Goal: Check status: Check status

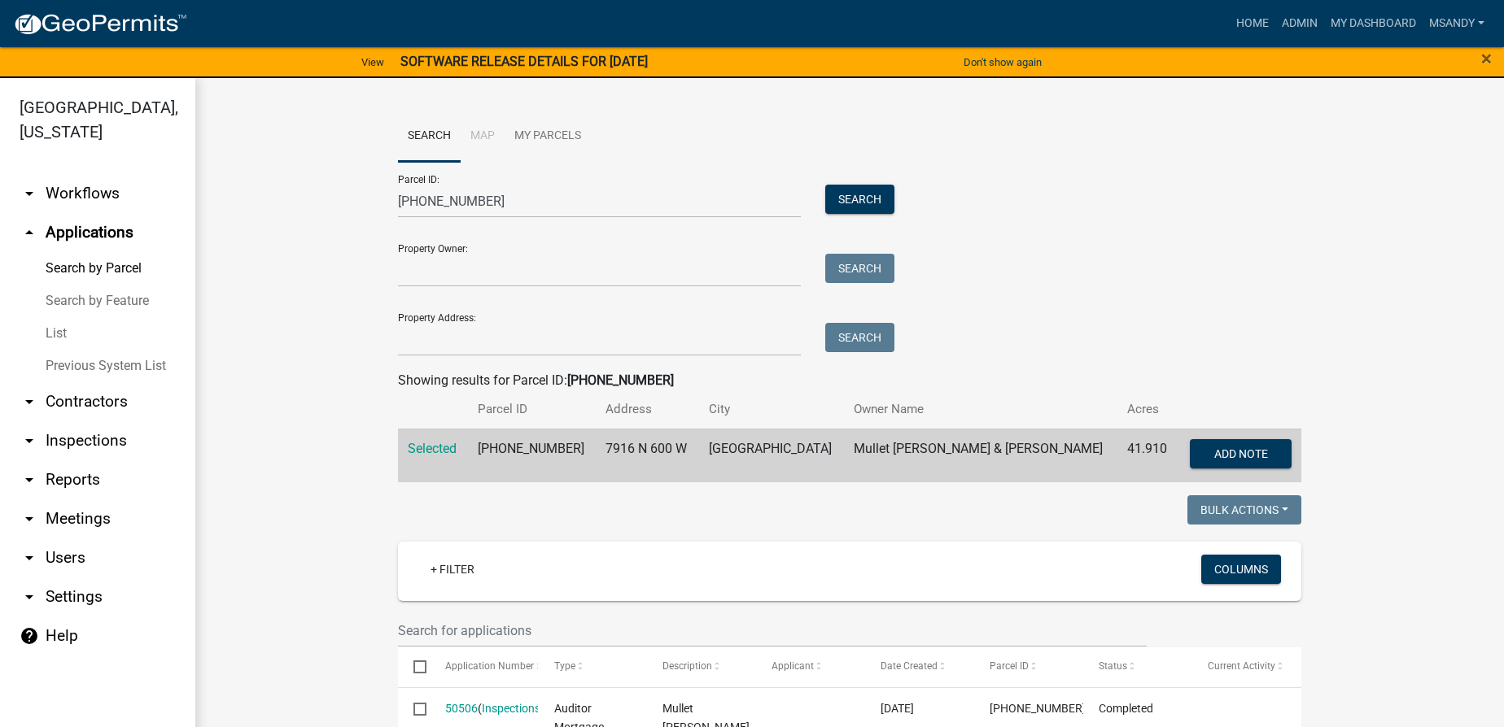
scroll to position [623, 0]
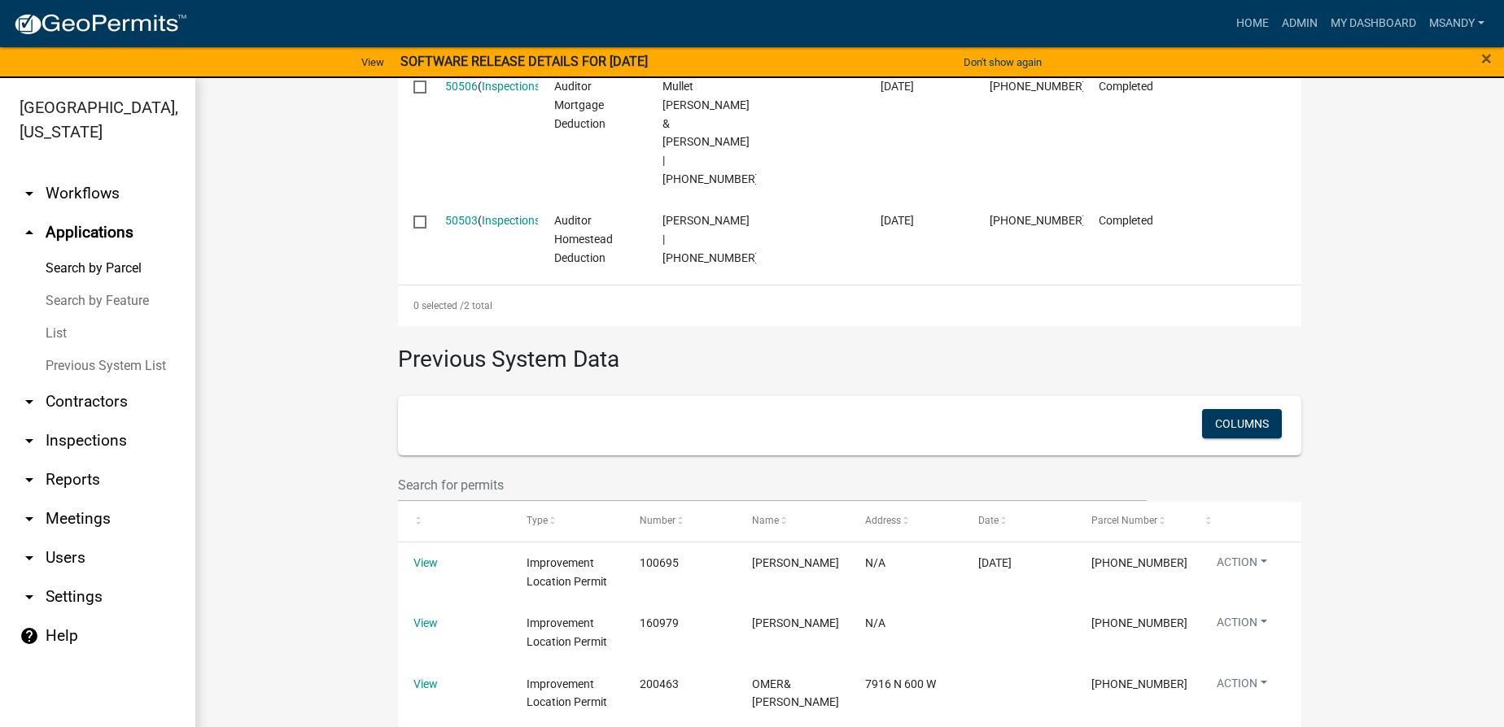
click at [60, 332] on link "List" at bounding box center [97, 333] width 195 height 33
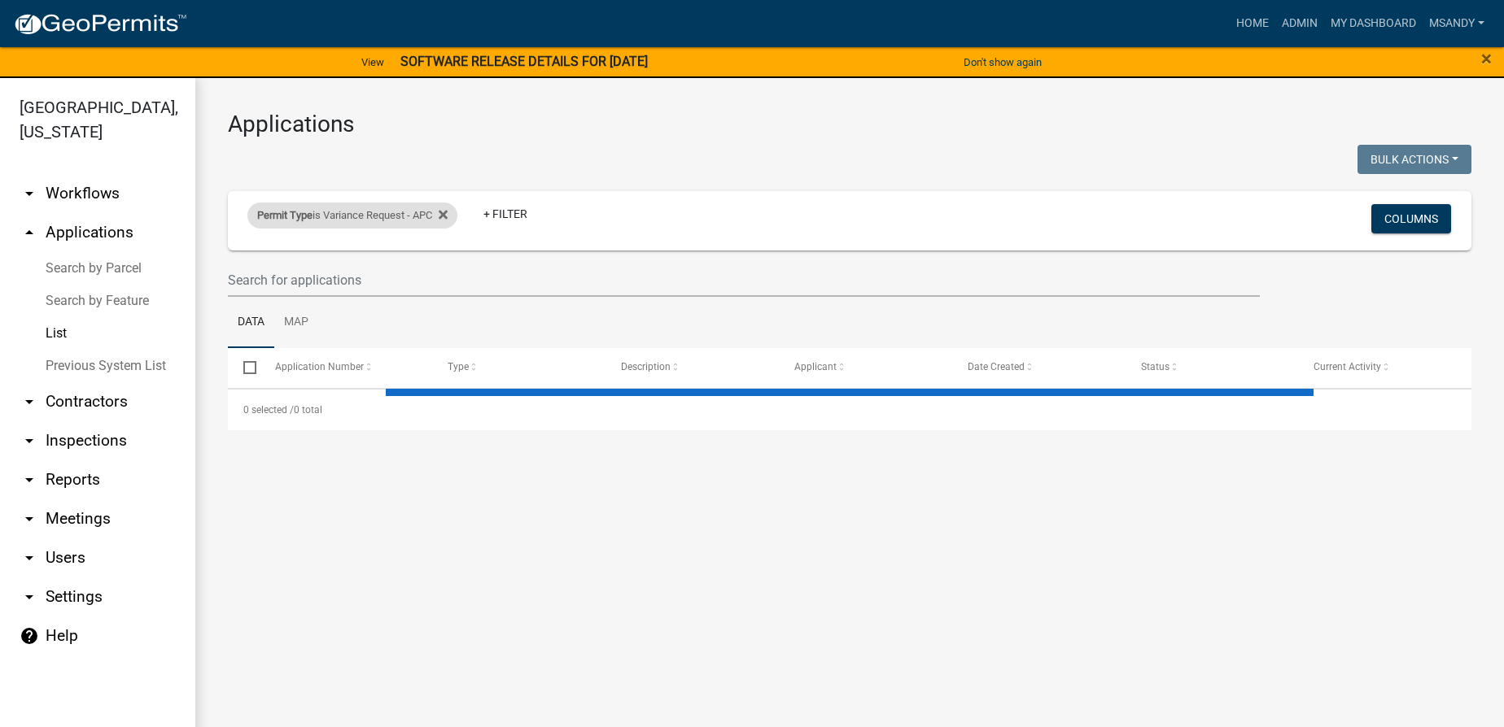
select select "3: 100"
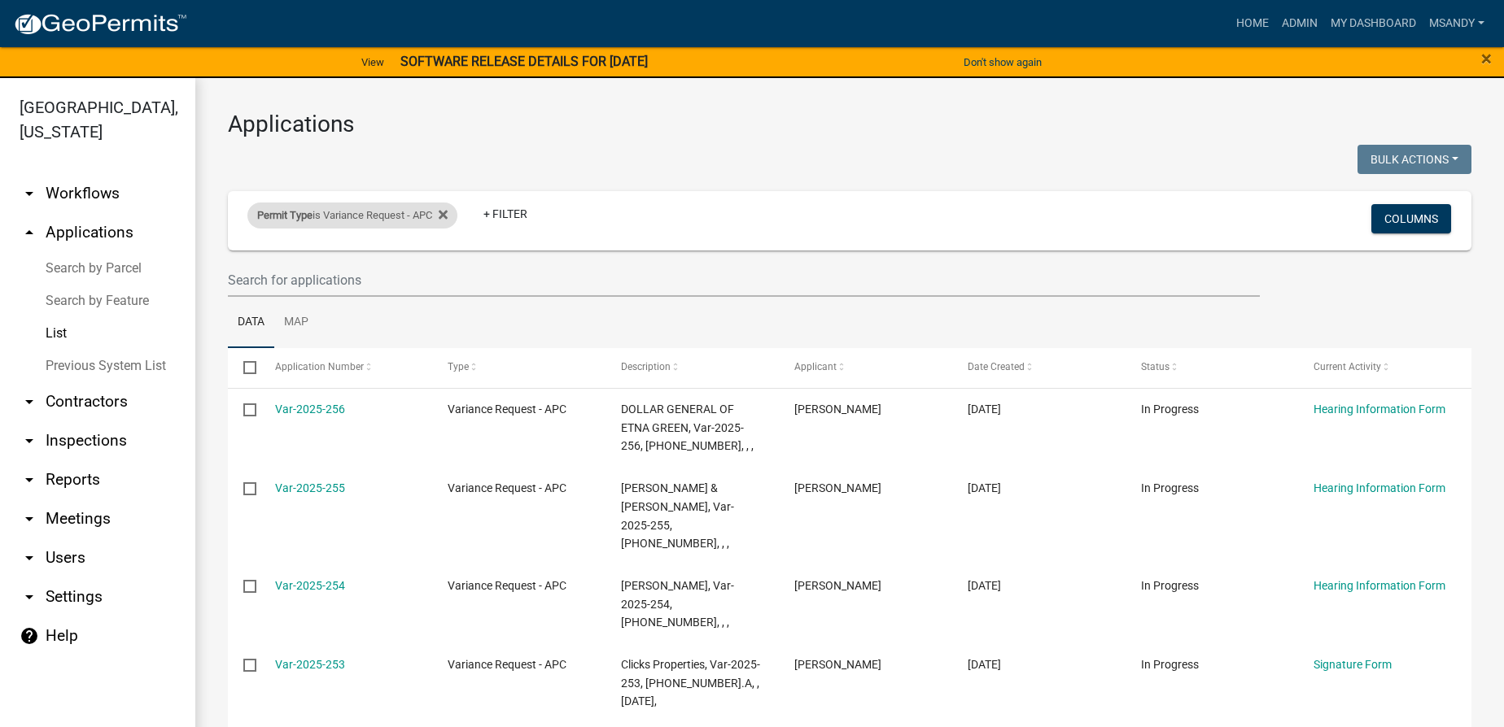
click at [373, 220] on div "Permit Type is Variance Request - APC" at bounding box center [352, 216] width 210 height 26
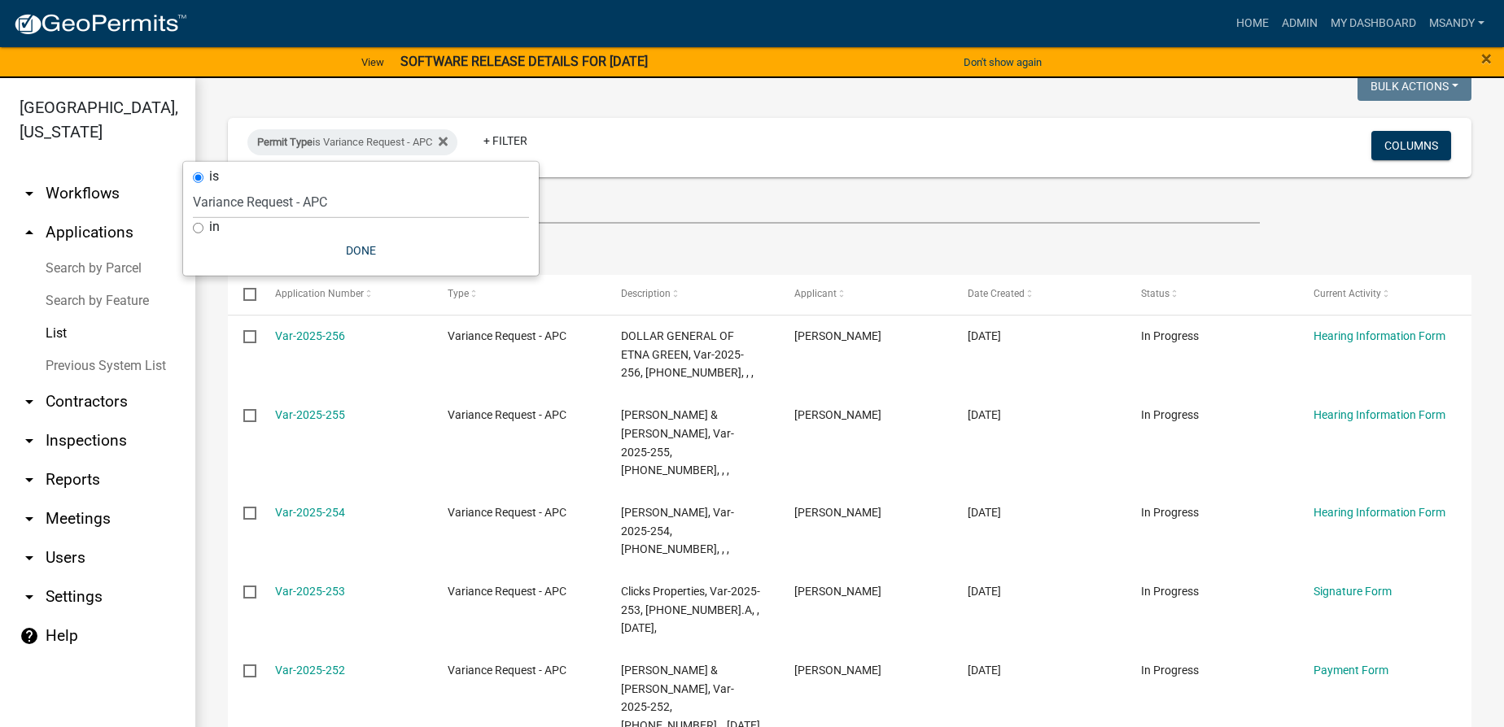
scroll to position [73, 0]
click at [296, 202] on select "Select an option [DATE] Copy Of - Subdivision Plat Application - APC APC Addres…" at bounding box center [361, 202] width 336 height 33
select select "39955938-6eae-4fcf-8cb0-e02ae33ed793"
click at [193, 186] on select "Select an option [DATE] Copy Of - Subdivision Plat Application - APC APC Addres…" at bounding box center [361, 202] width 336 height 33
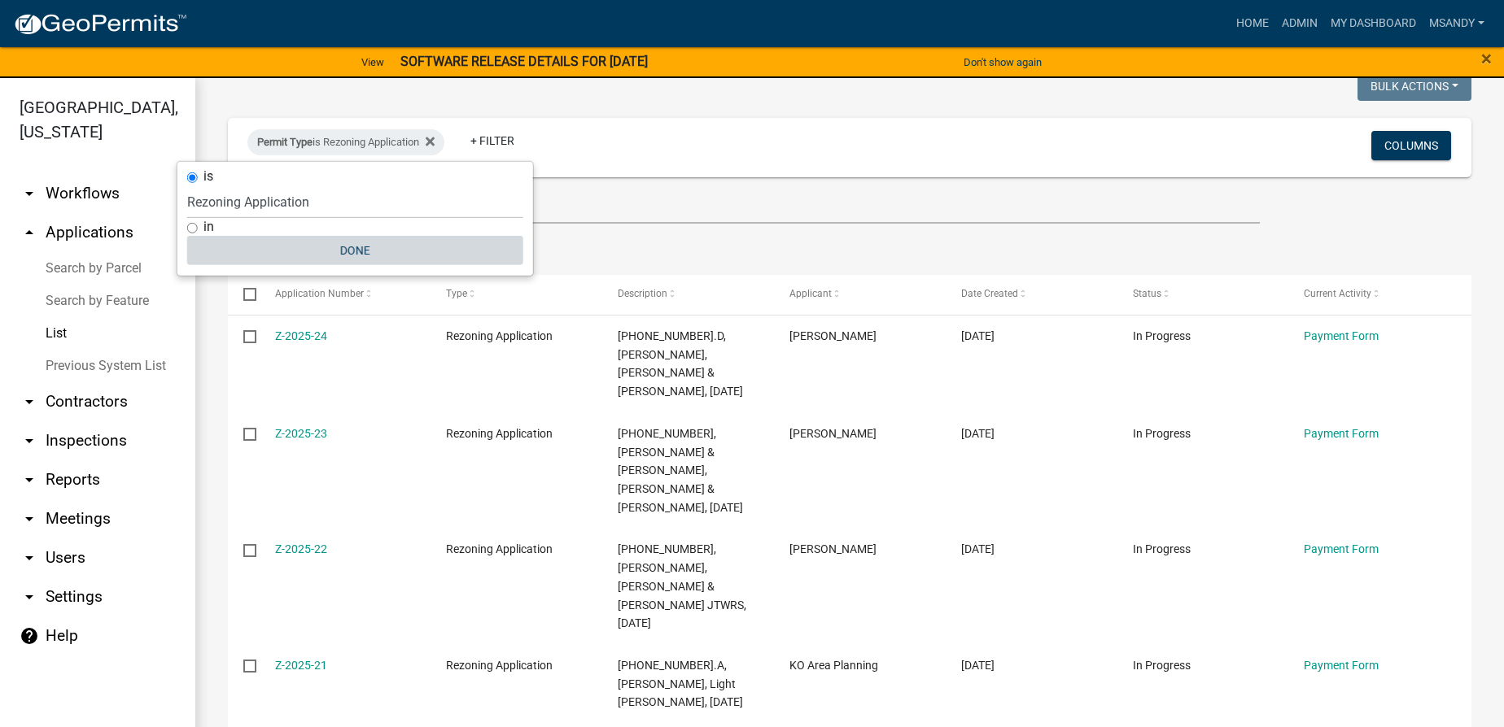
drag, startPoint x: 338, startPoint y: 250, endPoint x: 341, endPoint y: 227, distance: 23.0
click at [339, 250] on button "Done" at bounding box center [355, 250] width 336 height 29
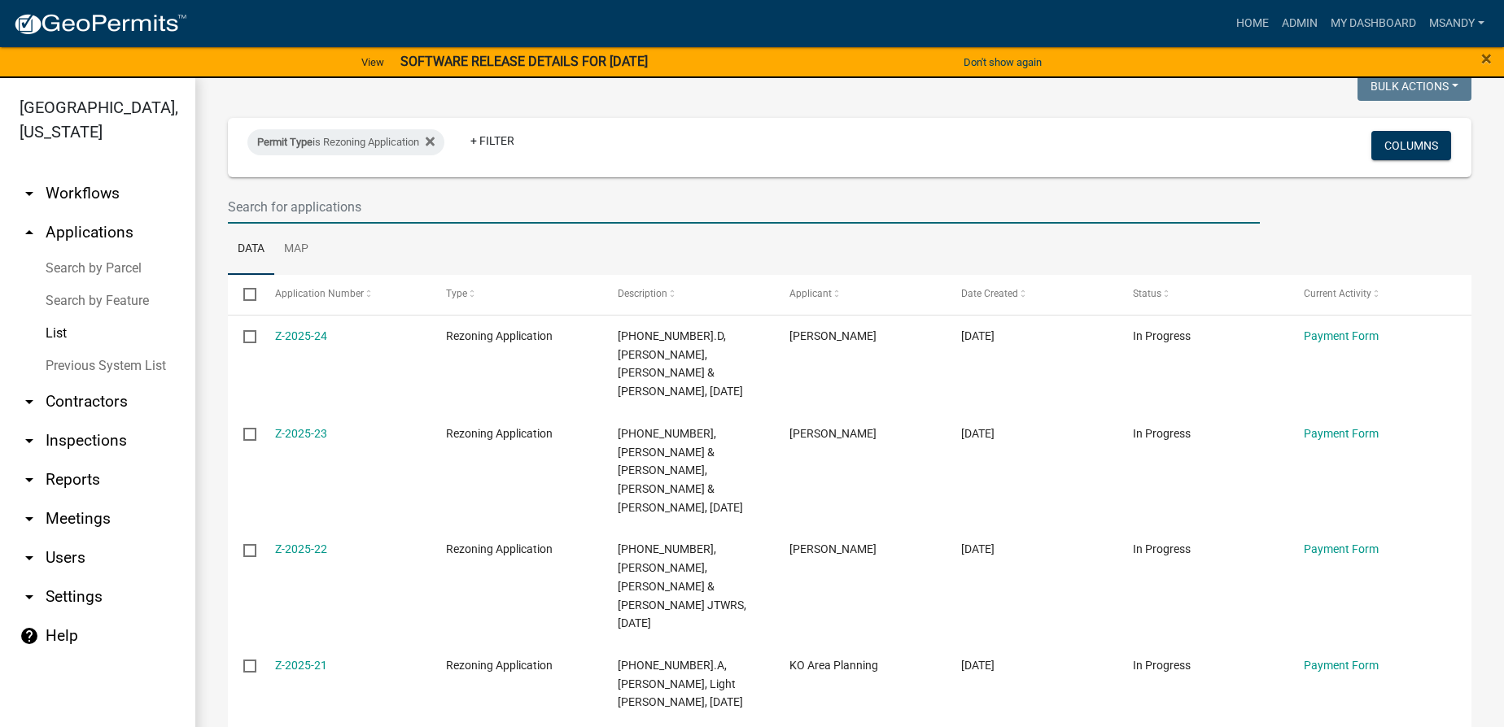
drag, startPoint x: 347, startPoint y: 199, endPoint x: 365, endPoint y: 203, distance: 18.4
click at [347, 198] on input "text" at bounding box center [744, 206] width 1032 height 33
type input "[PERSON_NAME]"
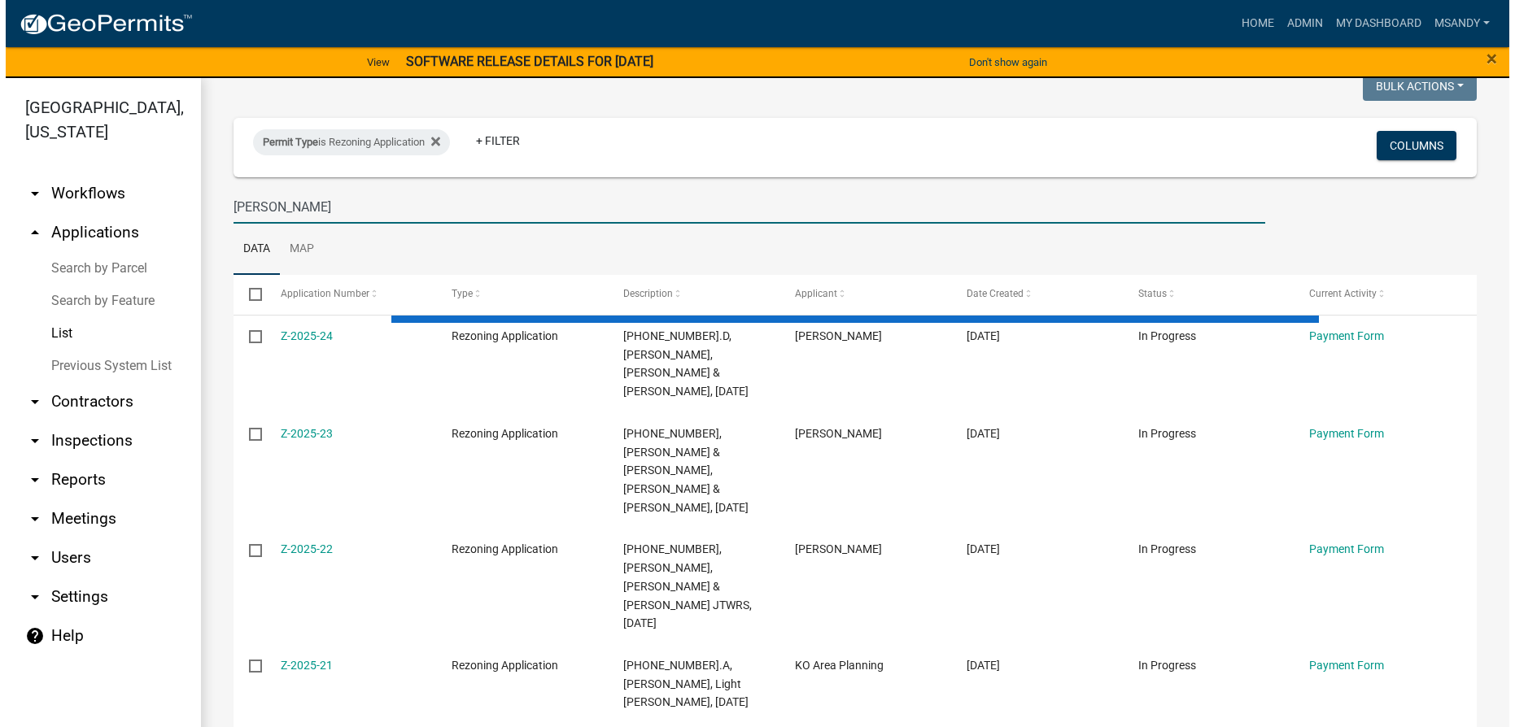
scroll to position [0, 0]
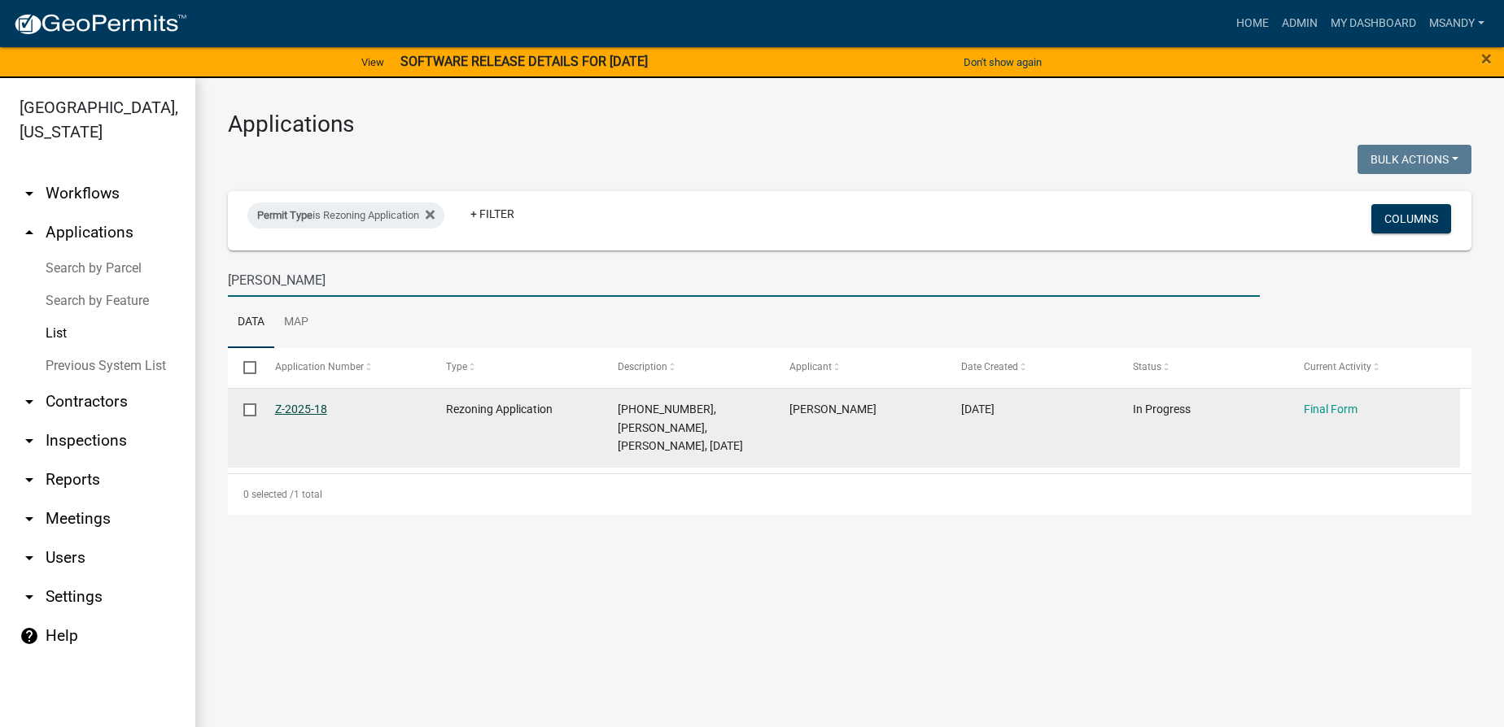
click at [304, 406] on link "Z-2025-18" at bounding box center [301, 409] width 52 height 13
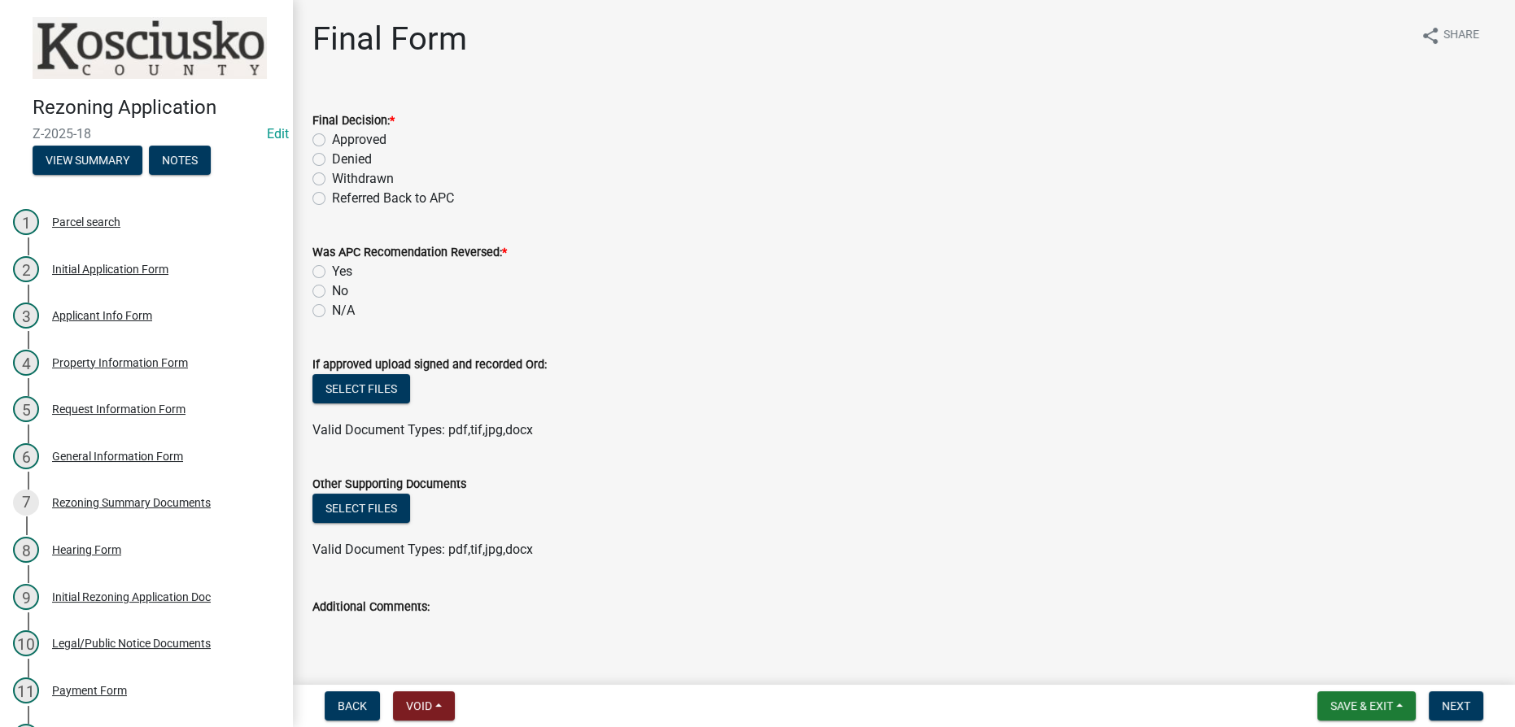
click at [144, 407] on div "Request Information Form" at bounding box center [118, 409] width 133 height 11
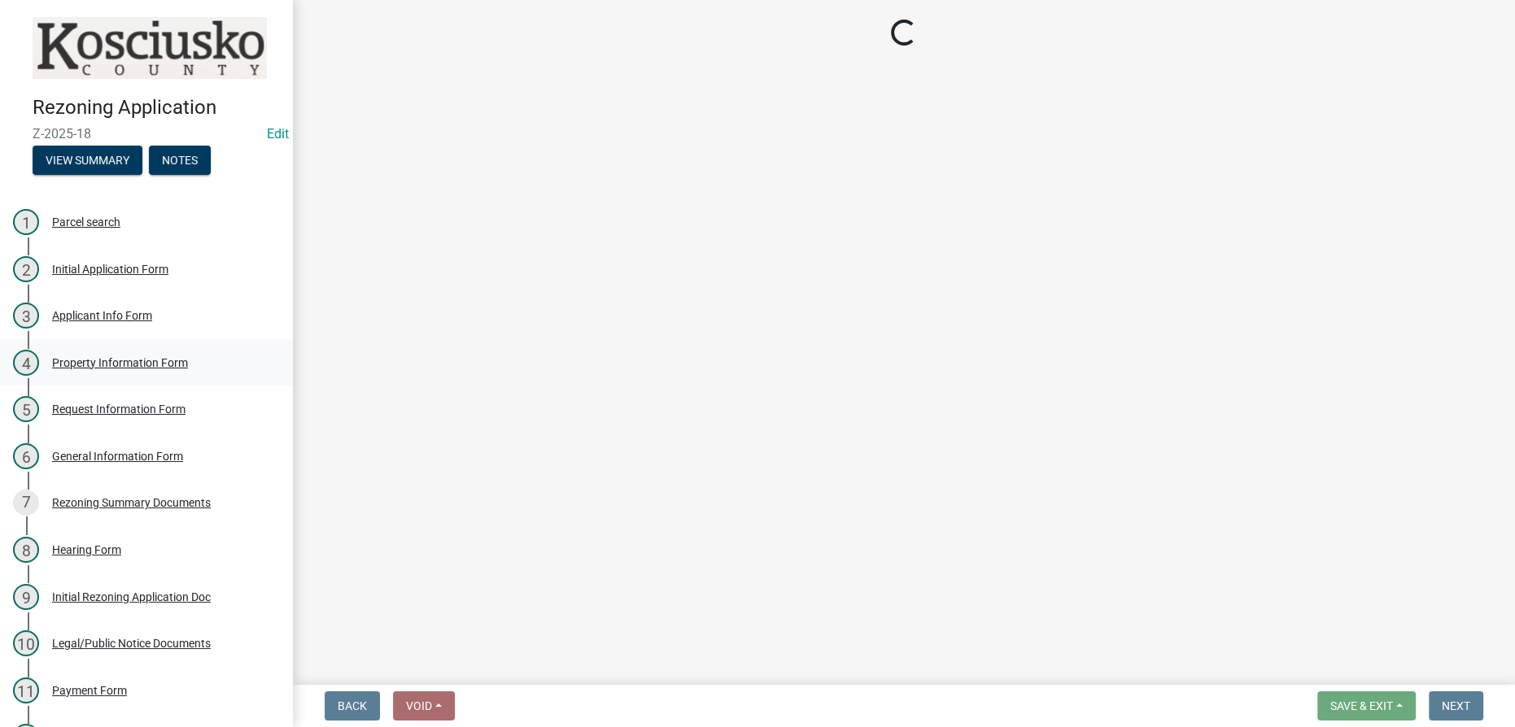
select select "1146270b-2111-4e23-bf7f-74ce85cf7041"
select select "cf1c4573-26e4-4f45-849e-2e6b76ccdc15"
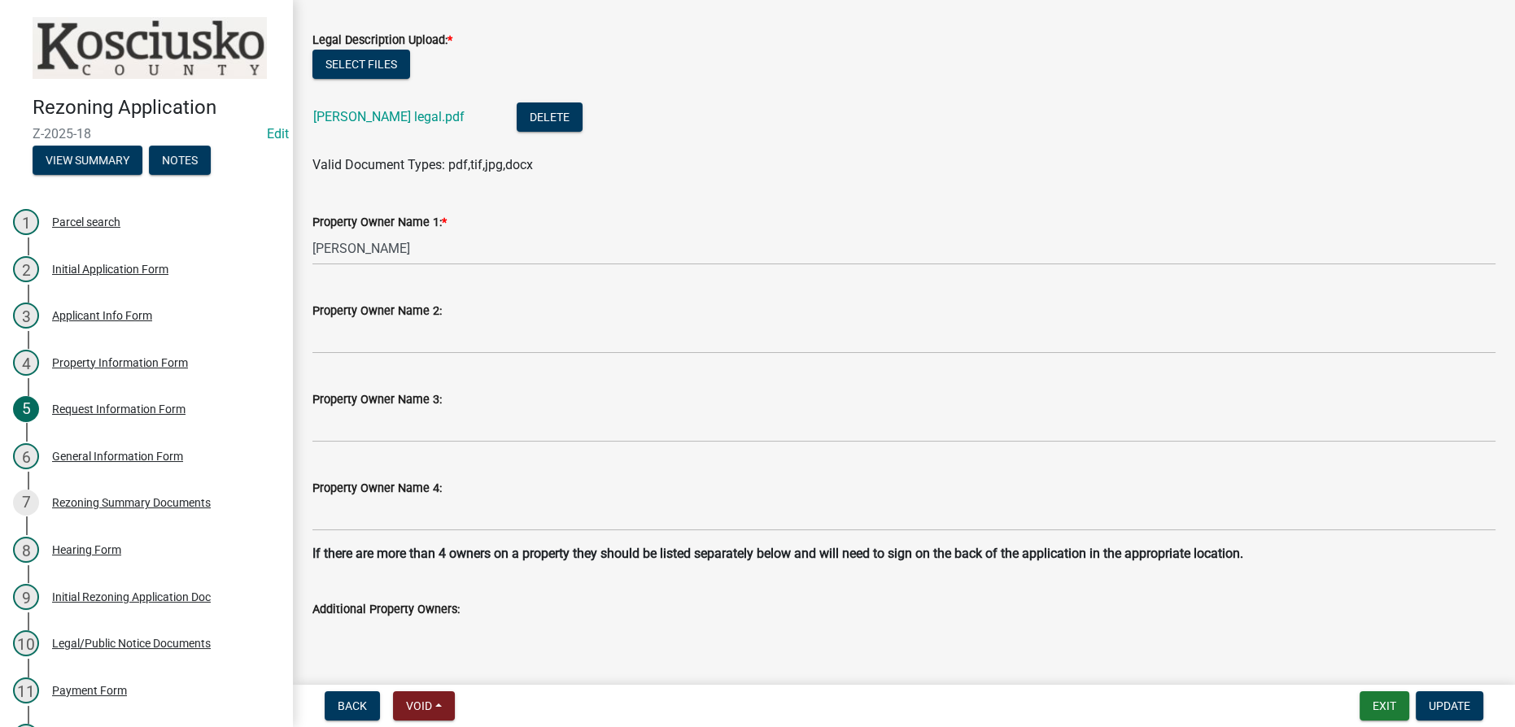
scroll to position [675, 0]
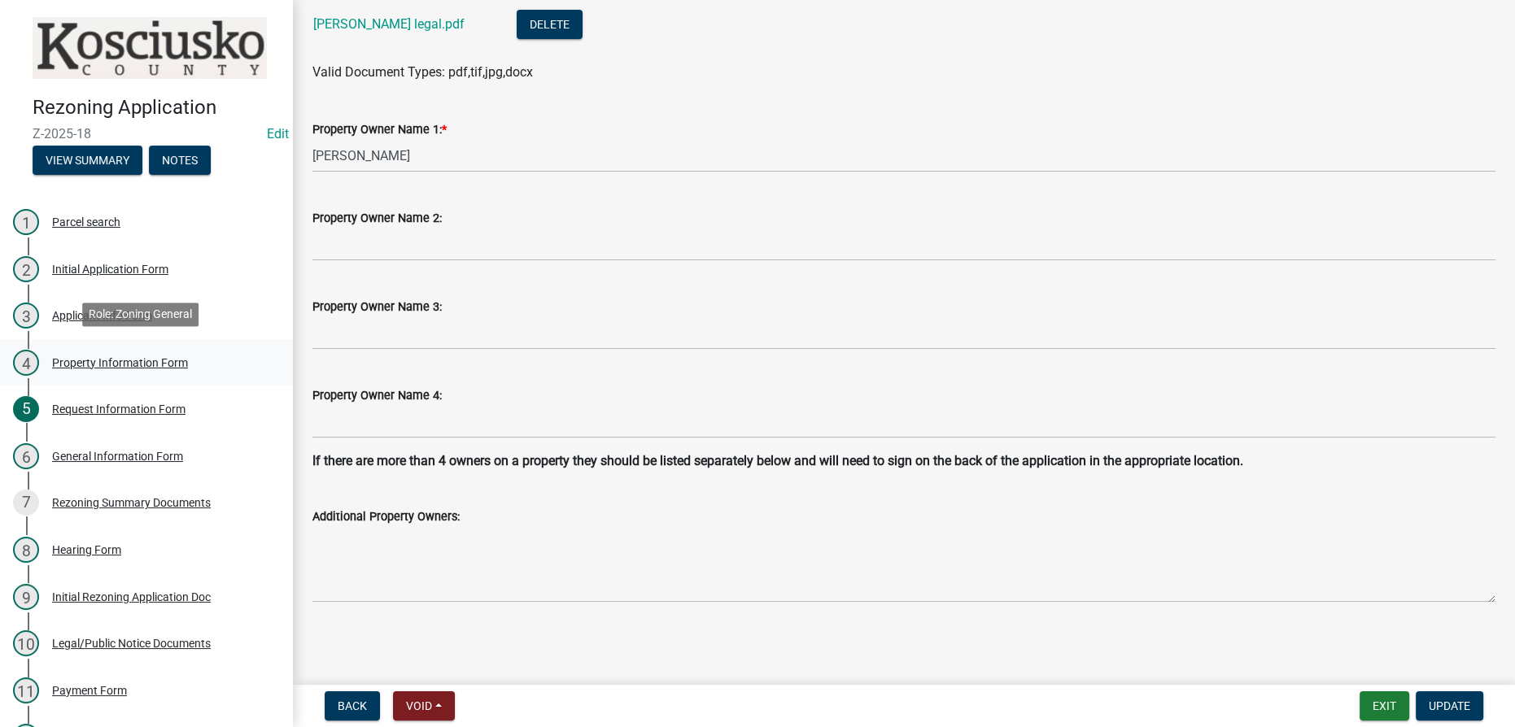
click at [176, 361] on div "Property Information Form" at bounding box center [120, 362] width 136 height 11
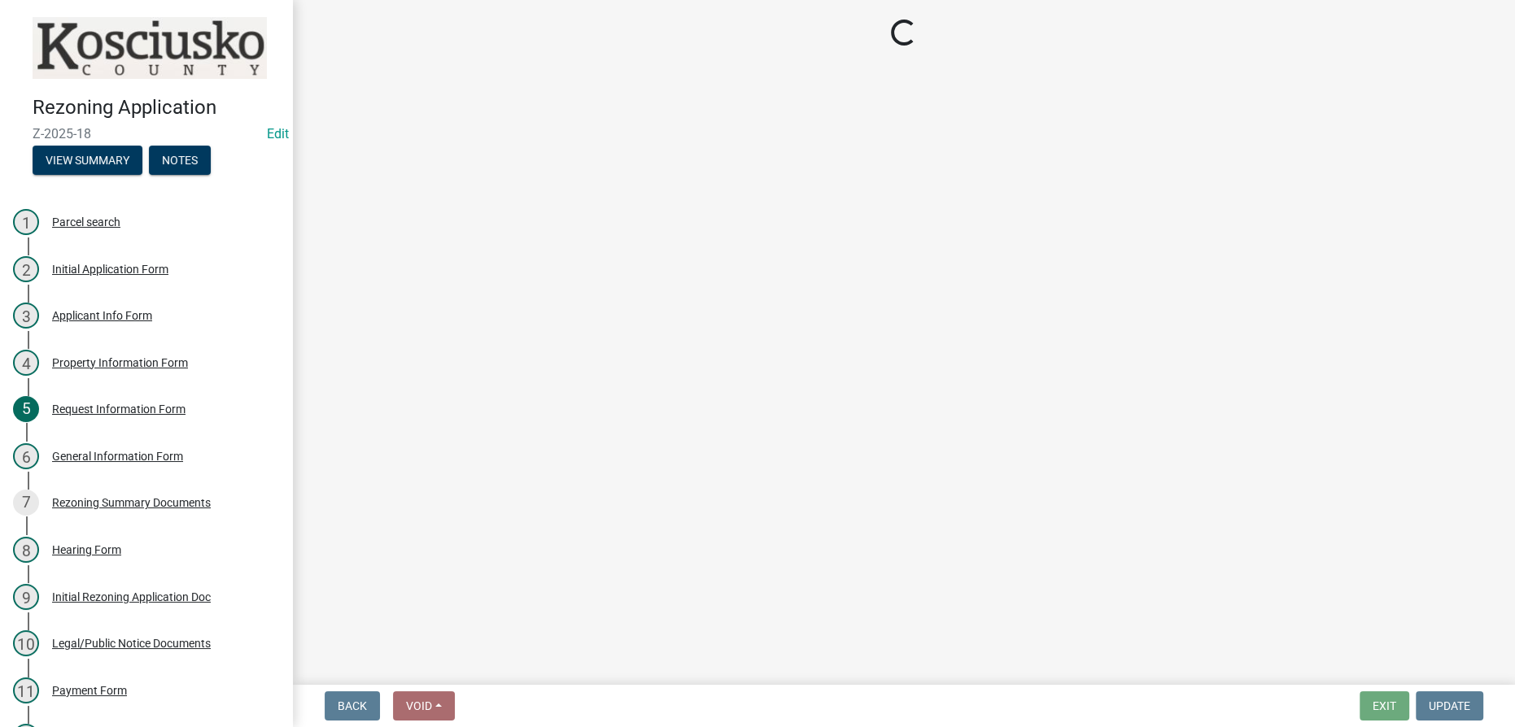
select select "d7366d41-8654-4de5-be85-a4c1c58a6932"
select select "fd9ce8ad-1a15-40a3-baa4-1d2fcbc16e1e"
select select "4176fecb-d316-4212-8a07-a2c2b108a9ea"
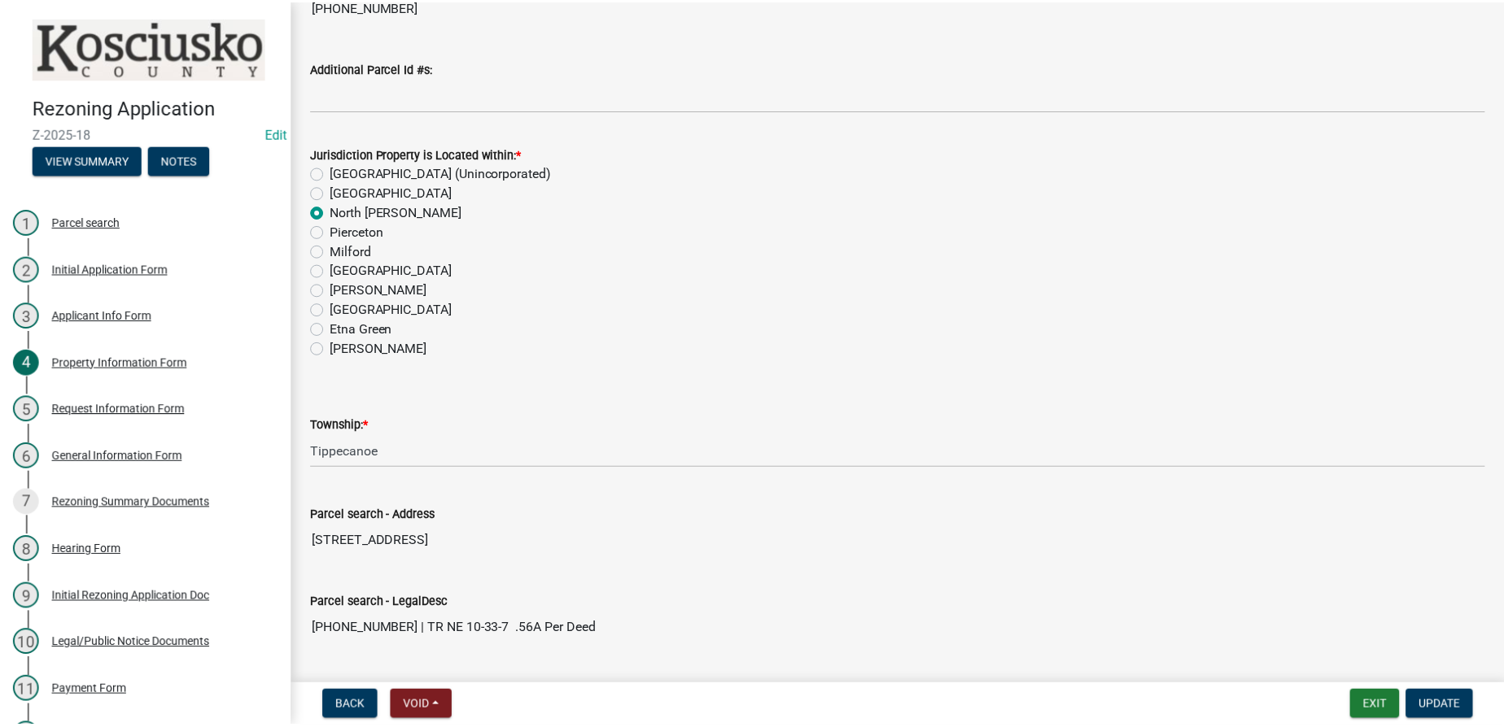
scroll to position [295, 0]
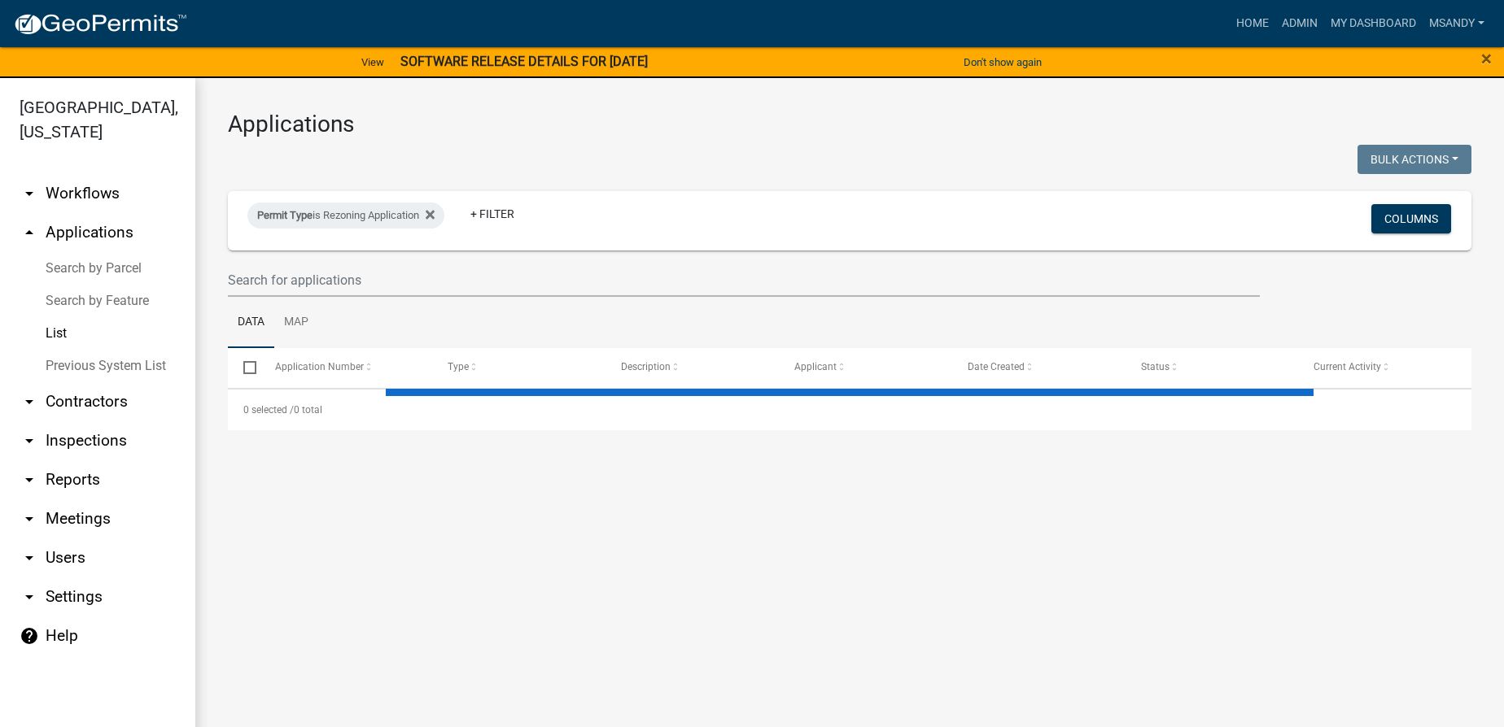
select select "3: 100"
